Goal: Task Accomplishment & Management: Complete application form

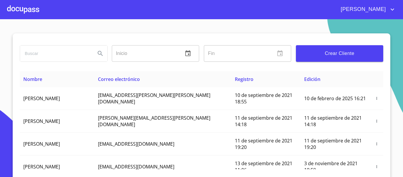
click at [32, 13] on div at bounding box center [23, 9] width 32 height 19
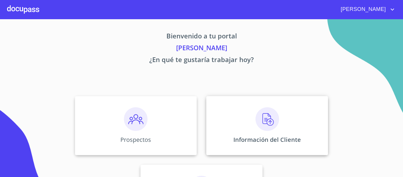
click at [255, 128] on img at bounding box center [267, 119] width 24 height 24
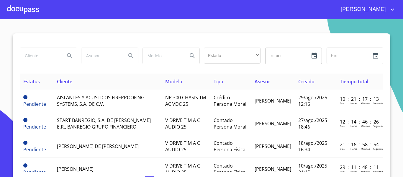
click at [20, 59] on input "search" at bounding box center [40, 56] width 40 height 16
type input "[PERSON_NAME]"
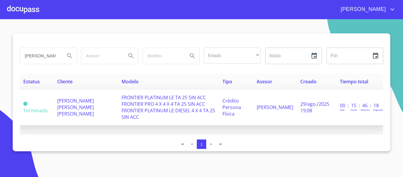
click at [253, 105] on td "Crédito Persona Física" at bounding box center [236, 107] width 34 height 36
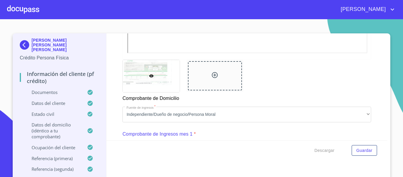
scroll to position [325, 0]
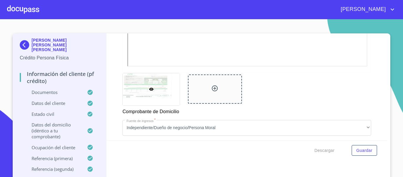
click at [23, 41] on img at bounding box center [26, 44] width 12 height 9
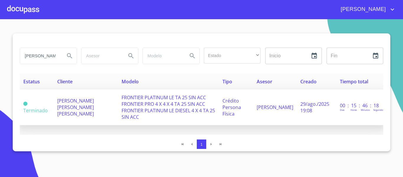
click at [132, 106] on span "FRONTIER PLATINUM LE TA 25 SIN ACC FRONTIER PRO 4 X 4 X 4 TA 25 SIN ACC FRONTIE…" at bounding box center [169, 107] width 94 height 26
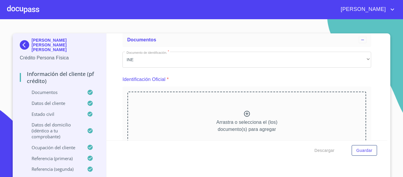
scroll to position [118, 0]
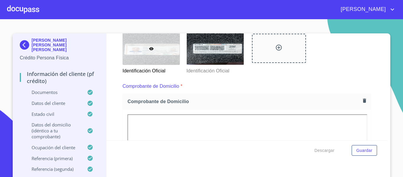
click at [22, 42] on img at bounding box center [26, 44] width 12 height 9
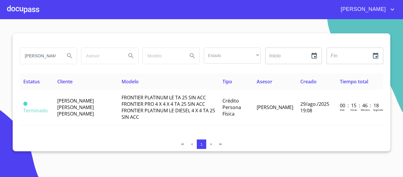
click at [56, 53] on input "[PERSON_NAME]" at bounding box center [40, 56] width 40 height 16
type input "J"
type input "[PERSON_NAME]"
click at [69, 55] on icon "Search" at bounding box center [69, 55] width 7 height 7
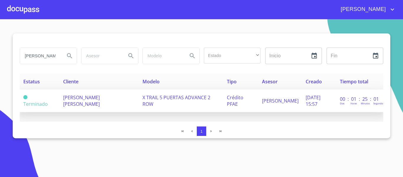
click at [199, 100] on span "X TRAIL 5 PUERTAS ADVANCE 2 ROW" at bounding box center [177, 100] width 68 height 13
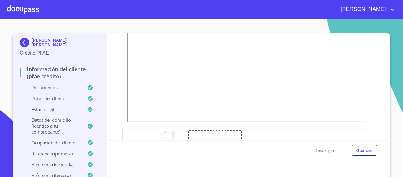
scroll to position [87, 0]
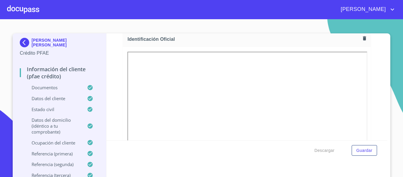
click at [21, 40] on img at bounding box center [26, 42] width 12 height 9
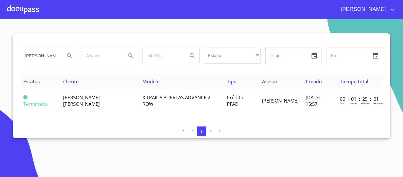
click at [53, 55] on input "[PERSON_NAME]" at bounding box center [40, 56] width 40 height 16
type input "e"
click at [31, 7] on div at bounding box center [23, 9] width 32 height 19
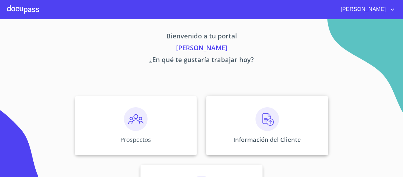
click at [210, 107] on div "Información del Cliente" at bounding box center [267, 125] width 122 height 59
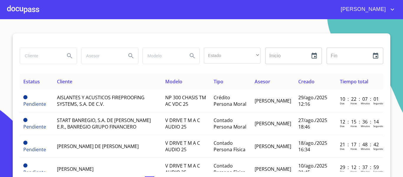
click at [43, 61] on input "search" at bounding box center [40, 56] width 40 height 16
type input "[PERSON_NAME]"
click at [16, 6] on div at bounding box center [23, 9] width 32 height 19
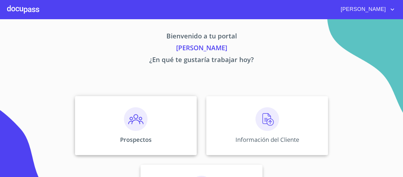
click at [146, 145] on div "Prospectos" at bounding box center [136, 125] width 122 height 59
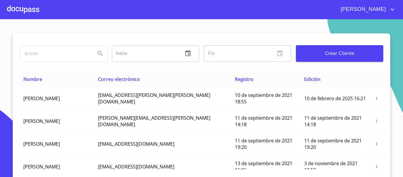
click at [42, 56] on input "search" at bounding box center [55, 53] width 71 height 16
type input "[PERSON_NAME]"
click at [97, 56] on icon "Search" at bounding box center [100, 53] width 7 height 7
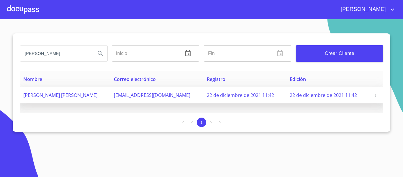
click at [374, 96] on icon "button" at bounding box center [375, 95] width 4 height 4
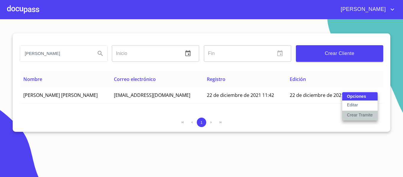
click at [361, 117] on p "Crear Tramite" at bounding box center [360, 115] width 26 height 6
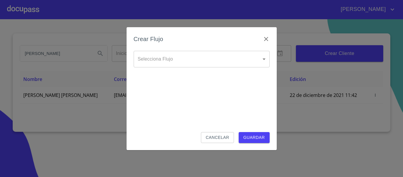
click at [172, 58] on body "[PERSON_NAME] [PERSON_NAME] Inicio ​ Fin ​ Crear Cliente Nombre Correo electrón…" at bounding box center [201, 88] width 403 height 177
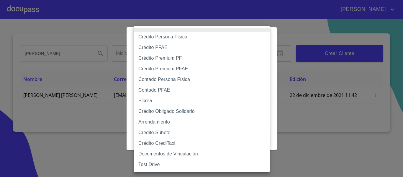
click at [333, 140] on div at bounding box center [201, 88] width 403 height 177
click at [196, 59] on body "[PERSON_NAME] [PERSON_NAME] Inicio ​ Fin ​ Crear Cliente Nombre Correo electrón…" at bounding box center [201, 88] width 403 height 177
click at [157, 80] on li "Contado Persona Física" at bounding box center [202, 79] width 136 height 11
type input "60bf975b0d9865ccc2471536"
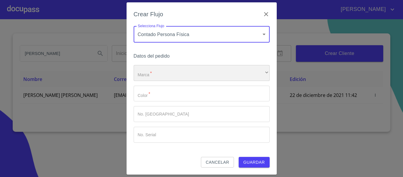
click at [159, 77] on div "​" at bounding box center [202, 73] width 136 height 16
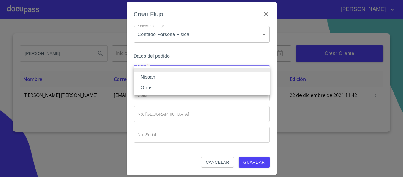
click at [147, 74] on li "Nissan" at bounding box center [202, 77] width 136 height 11
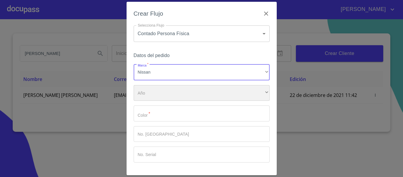
click at [150, 93] on div "​" at bounding box center [202, 93] width 136 height 16
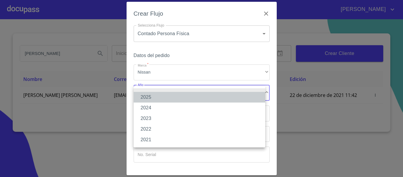
click at [146, 96] on li "2025" at bounding box center [200, 97] width 132 height 11
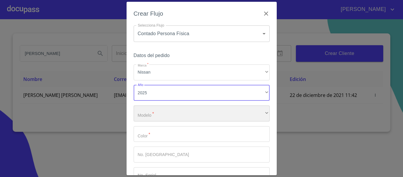
click at [149, 111] on div "​" at bounding box center [202, 113] width 136 height 16
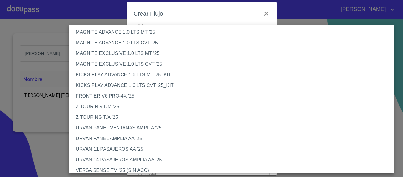
scroll to position [148, 0]
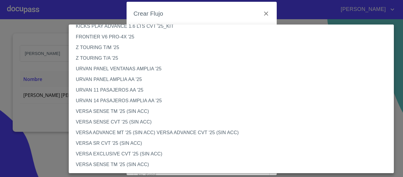
click at [115, 132] on li "VERSA ADVANCE MT '25 (SIN ACC) VERSA ADVANCE CVT '25 (SIN ACC)" at bounding box center [234, 132] width 330 height 11
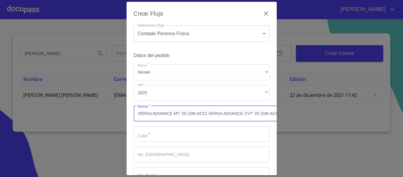
click at [148, 136] on input "Marca   *" at bounding box center [202, 134] width 136 height 16
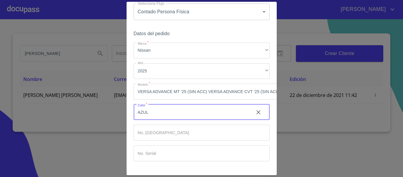
scroll to position [44, 0]
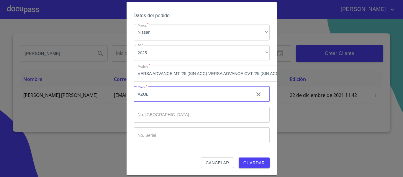
type input "AZUL"
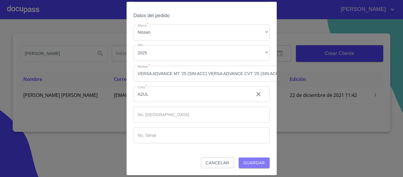
click at [253, 159] on span "Guardar" at bounding box center [254, 162] width 22 height 7
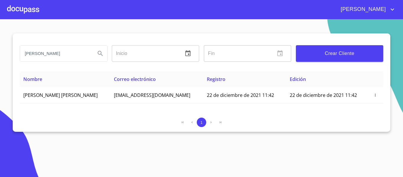
click at [32, 10] on div at bounding box center [23, 9] width 32 height 19
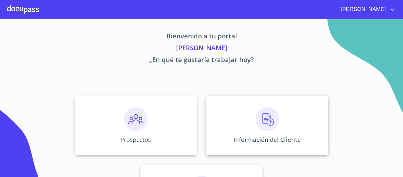
click at [248, 132] on div "Información del Cliente" at bounding box center [267, 125] width 122 height 59
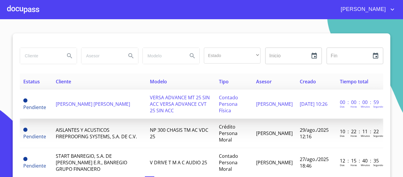
click at [76, 101] on span "[PERSON_NAME] [PERSON_NAME]" at bounding box center [93, 104] width 74 height 6
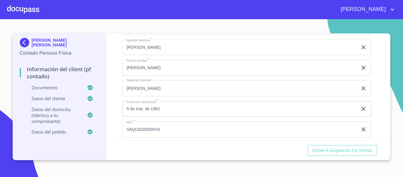
scroll to position [1594, 0]
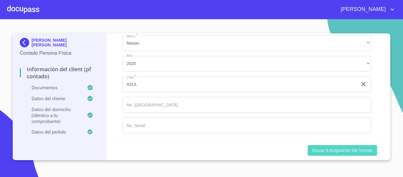
click at [341, 148] on span "Enviar a Asignación de Ventas" at bounding box center [342, 150] width 60 height 7
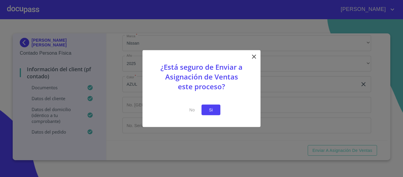
click at [210, 109] on span "Si" at bounding box center [210, 109] width 9 height 7
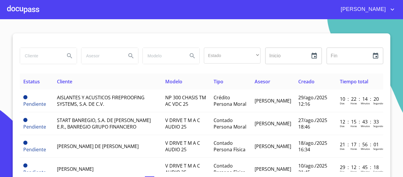
click at [26, 12] on div at bounding box center [23, 9] width 32 height 19
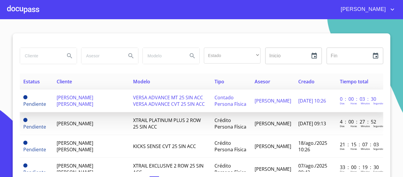
click at [70, 104] on span "[PERSON_NAME] [PERSON_NAME]" at bounding box center [75, 100] width 37 height 13
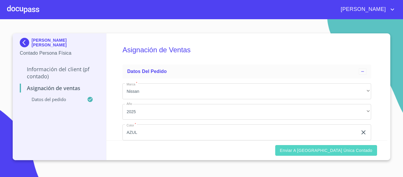
click at [320, 151] on span "Enviar a [GEOGRAPHIC_DATA] única contado" at bounding box center [326, 150] width 93 height 7
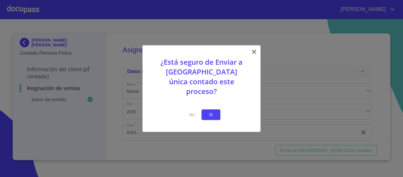
click at [209, 111] on span "Si" at bounding box center [210, 114] width 9 height 7
